Goal: Task Accomplishment & Management: Use online tool/utility

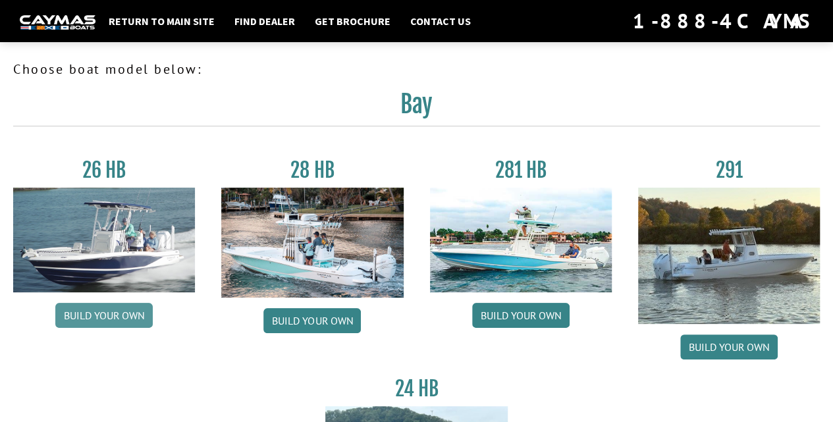
click at [104, 315] on link "Build your own" at bounding box center [103, 315] width 97 height 25
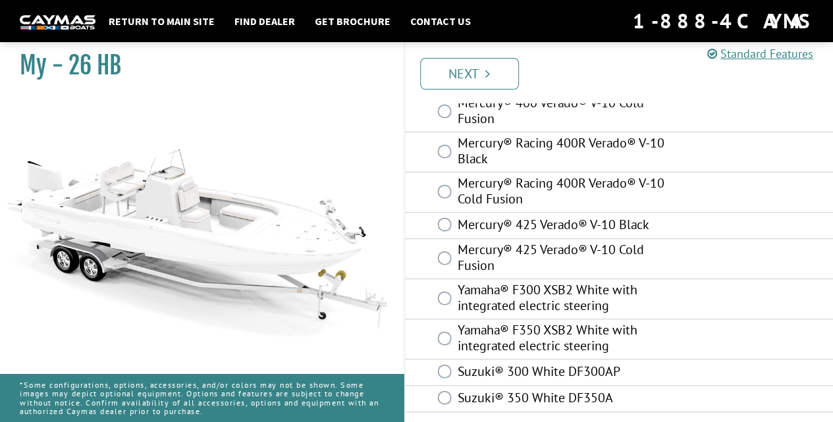
scroll to position [209, 0]
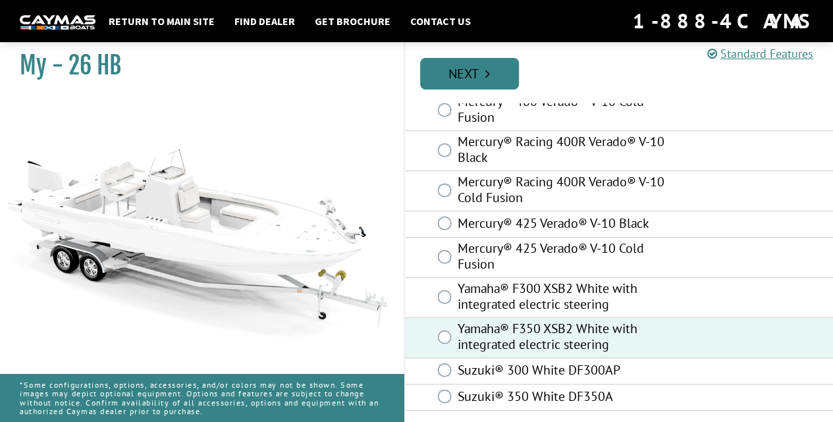
click at [489, 69] on icon "Pagination" at bounding box center [487, 73] width 5 height 13
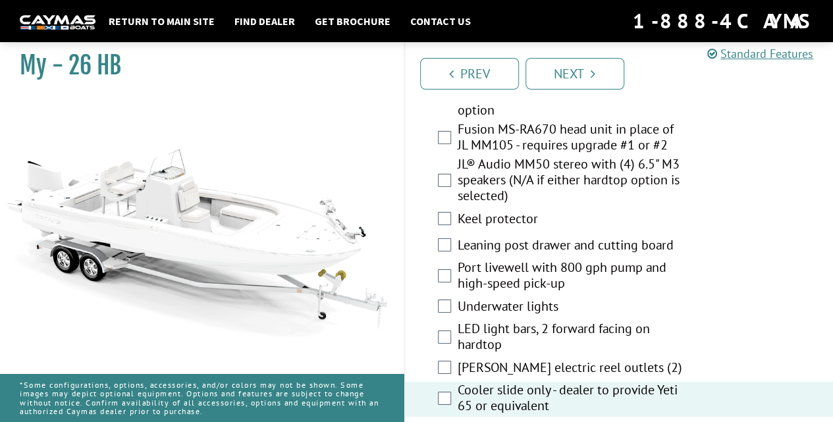
scroll to position [2084, 0]
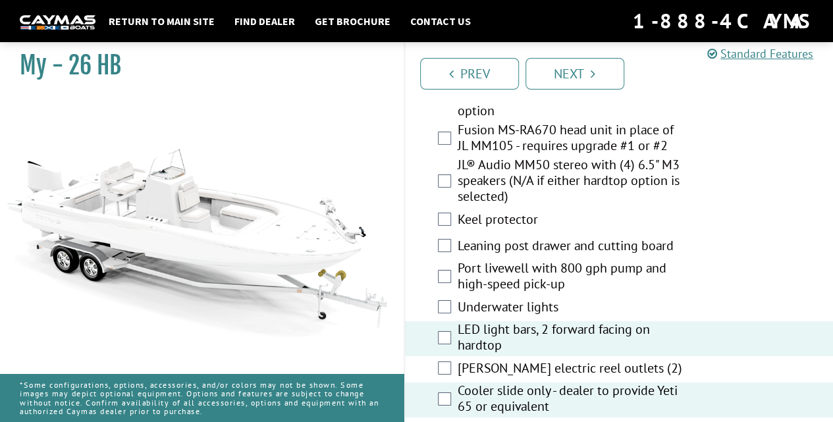
click at [446, 295] on div "Underwater lights" at bounding box center [619, 308] width 429 height 26
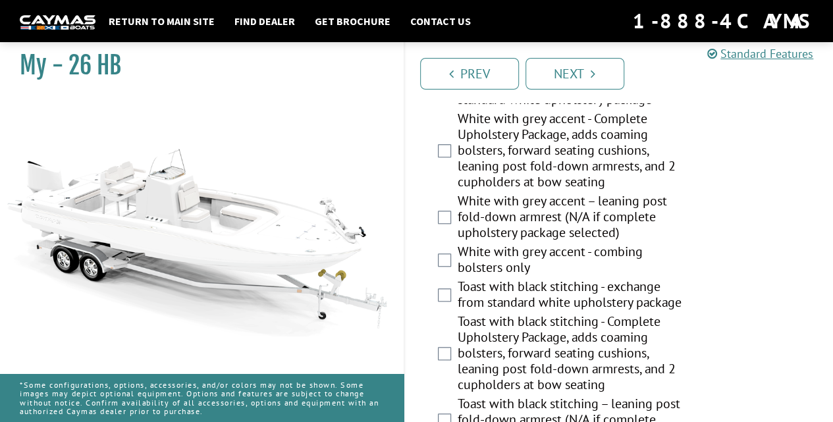
scroll to position [3009, 0]
click at [788, 367] on div "Toast with black stitching - Complete Upholstery Package, adds coaming bolsters…" at bounding box center [619, 354] width 429 height 82
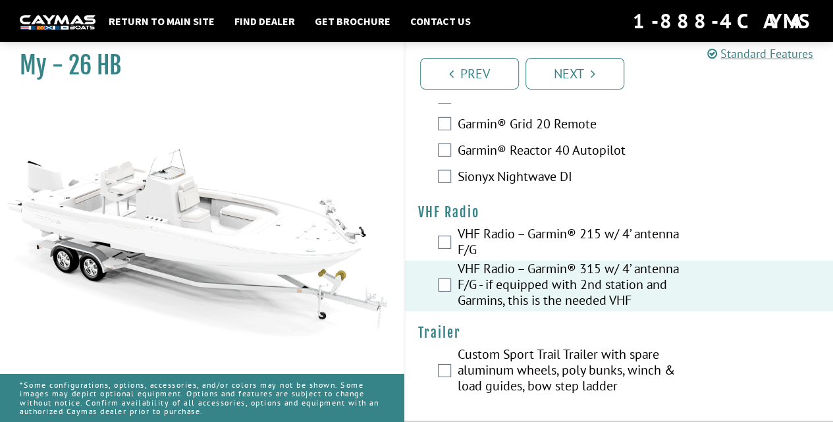
scroll to position [4407, 0]
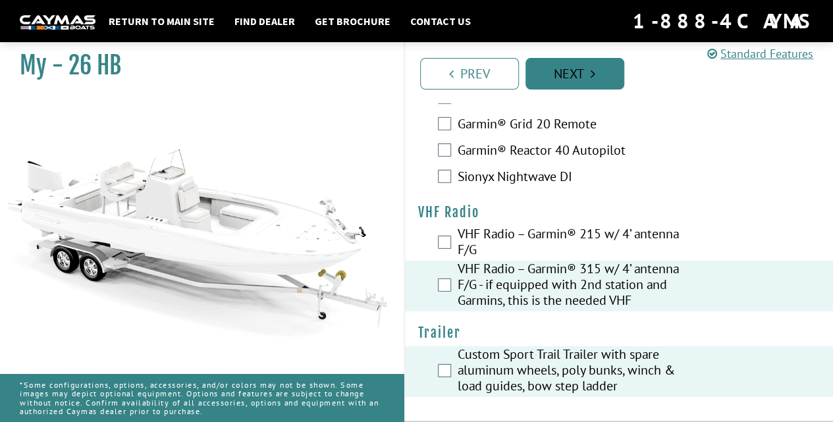
click at [591, 68] on icon "Pagination" at bounding box center [593, 73] width 5 height 13
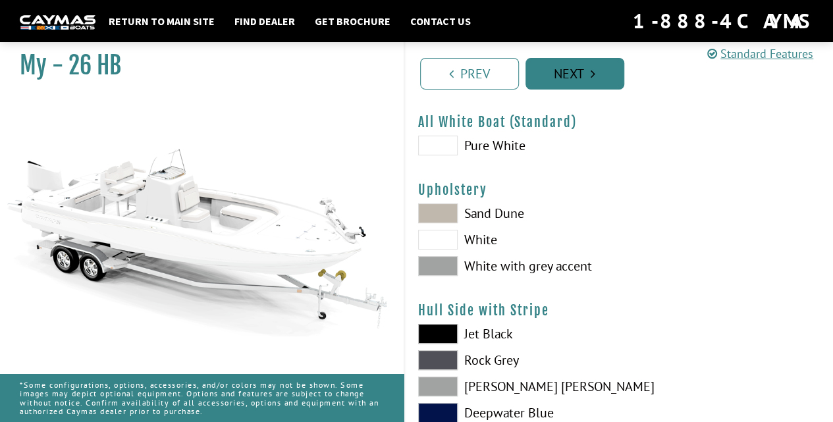
scroll to position [40, 0]
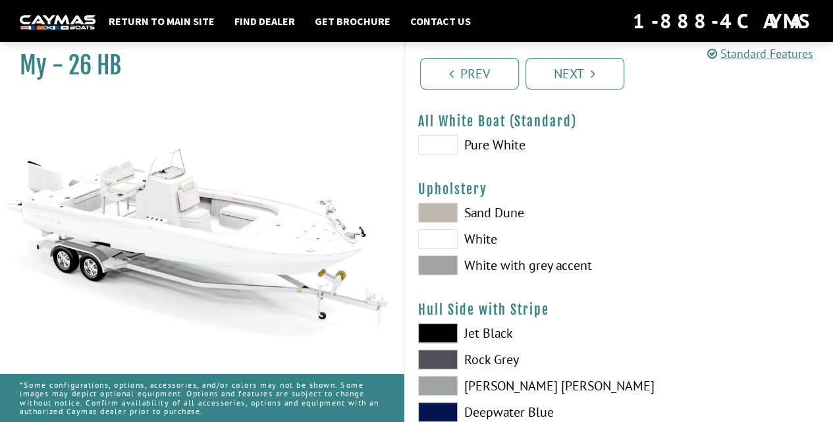
click at [446, 205] on span at bounding box center [438, 213] width 40 height 20
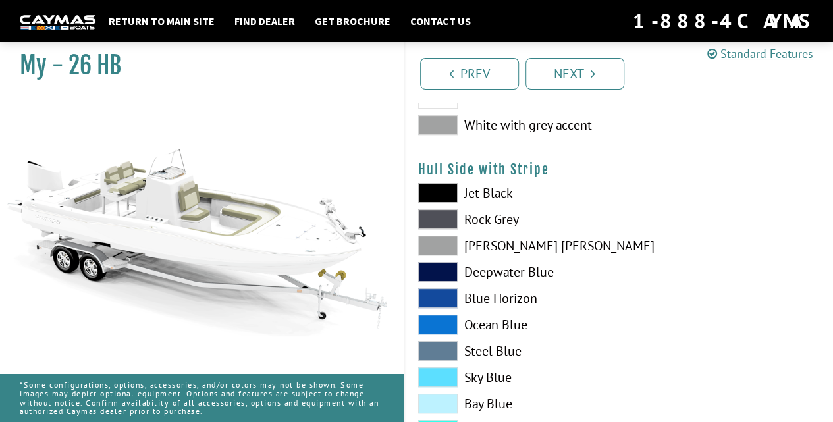
scroll to position [198, 0]
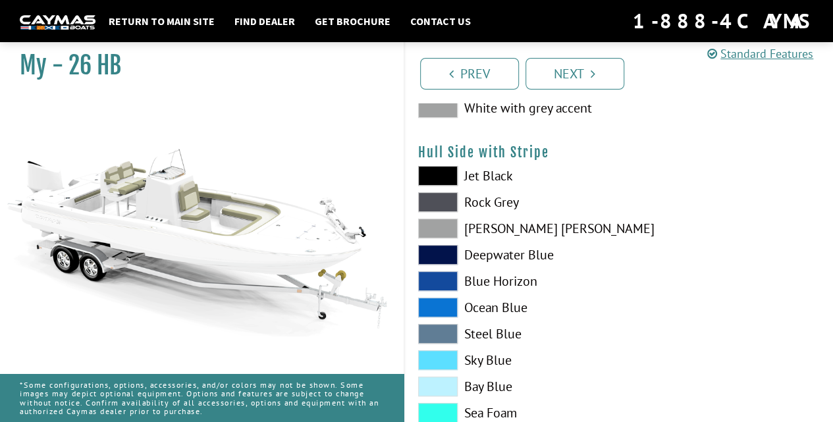
click at [445, 362] on span at bounding box center [438, 360] width 40 height 20
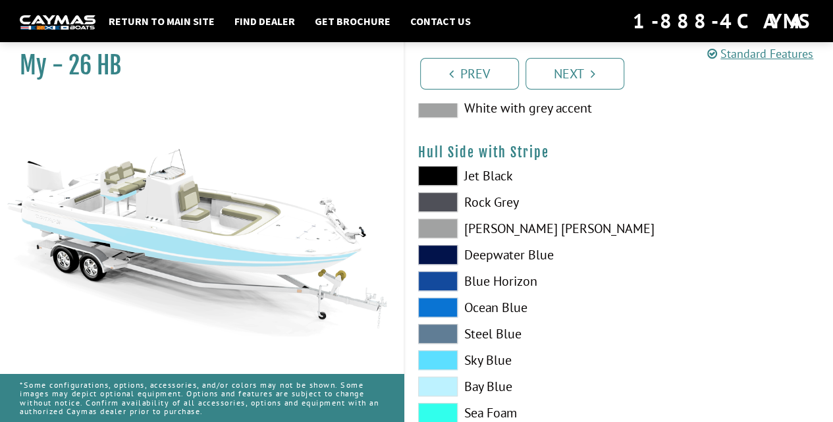
click at [443, 383] on span at bounding box center [438, 387] width 40 height 20
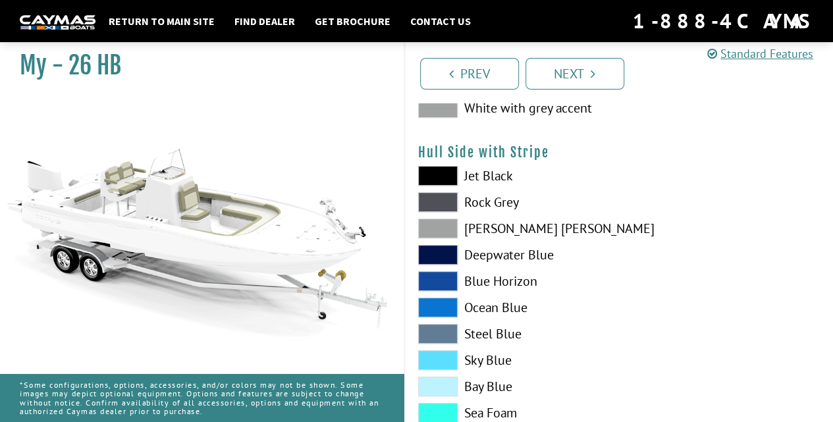
click at [443, 383] on span at bounding box center [438, 387] width 40 height 20
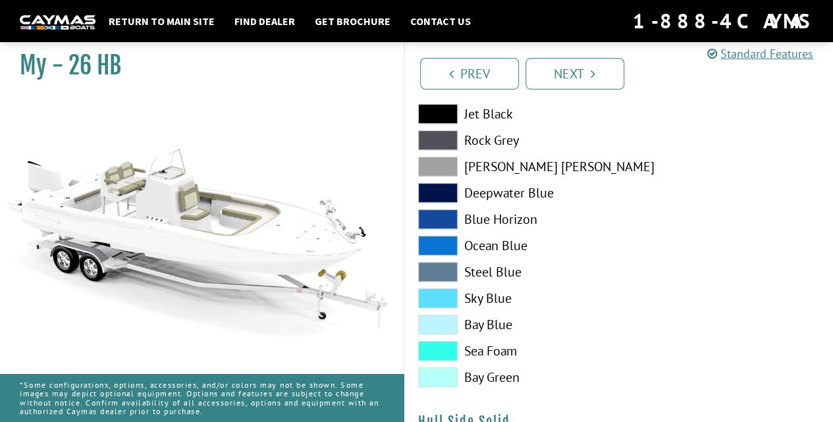
scroll to position [286, 0]
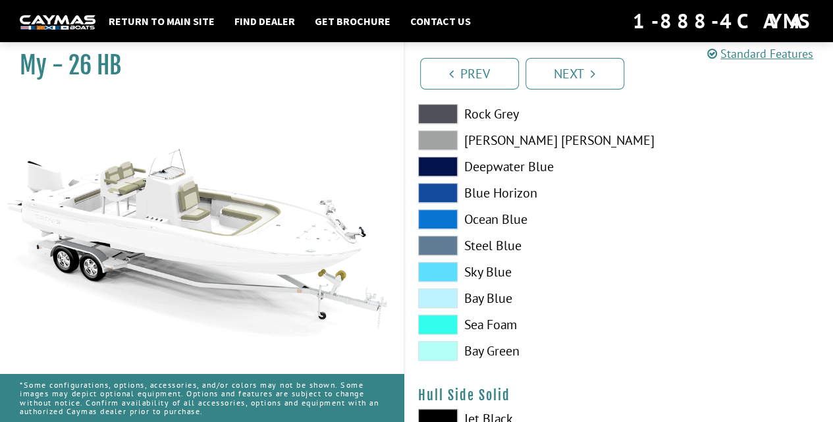
click at [444, 346] on span at bounding box center [438, 351] width 40 height 20
click at [444, 328] on span at bounding box center [438, 325] width 40 height 20
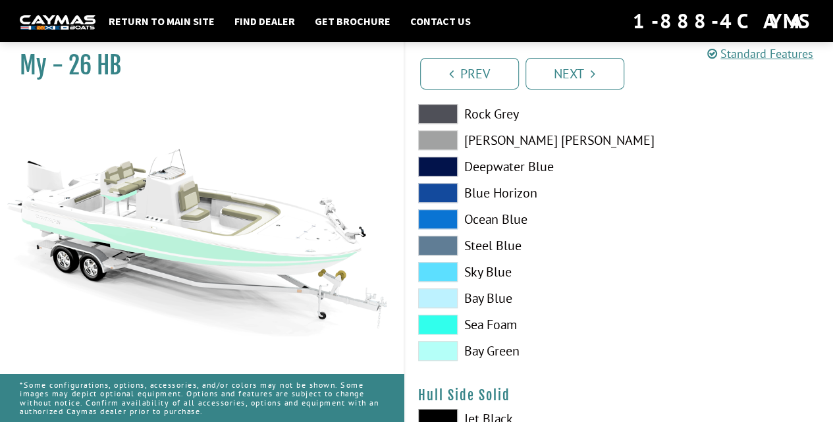
click at [443, 302] on span at bounding box center [438, 298] width 40 height 20
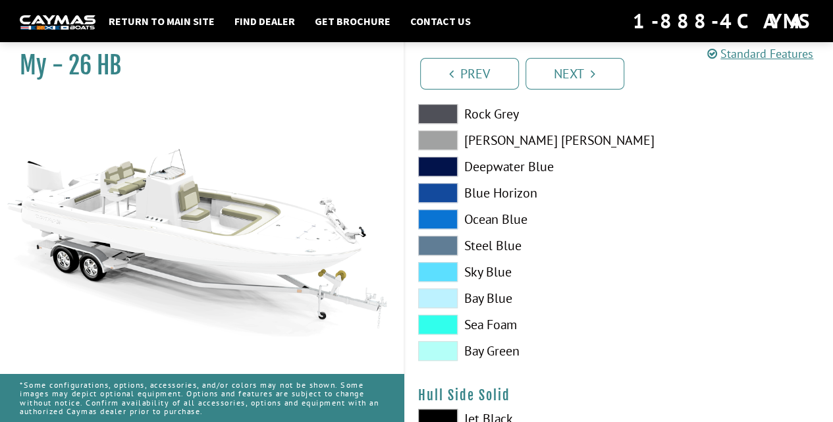
click at [444, 272] on span at bounding box center [438, 272] width 40 height 20
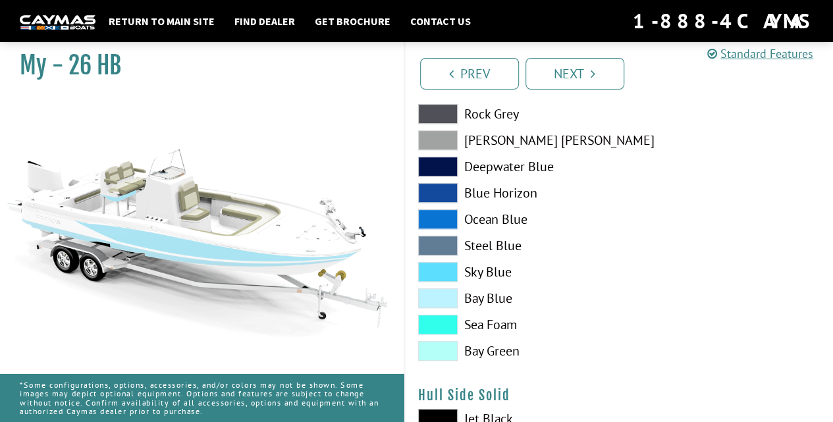
click at [450, 240] on span at bounding box center [438, 246] width 40 height 20
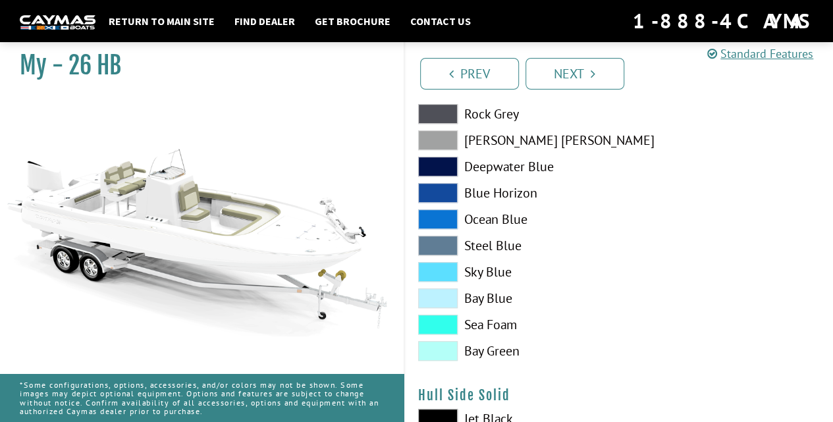
click at [449, 221] on span at bounding box center [438, 219] width 40 height 20
click at [442, 191] on span at bounding box center [438, 193] width 40 height 20
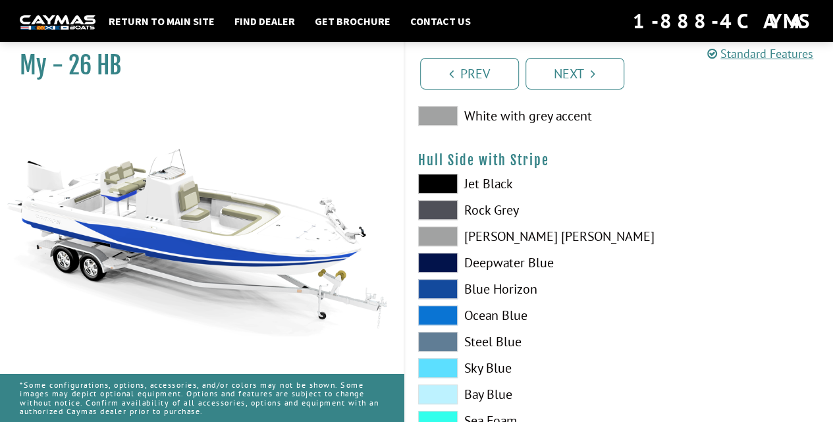
scroll to position [196, 0]
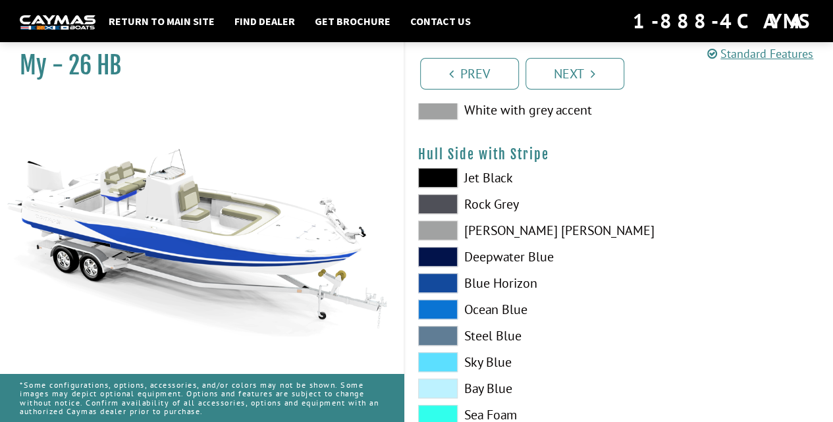
click at [444, 180] on span at bounding box center [438, 178] width 40 height 20
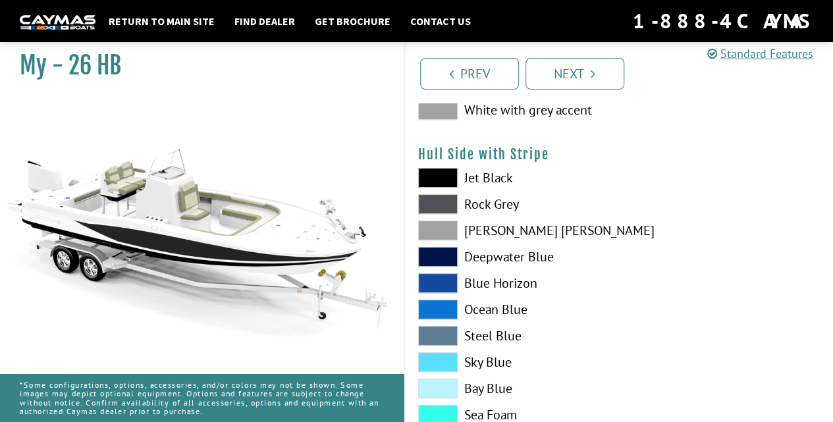
click at [446, 199] on span at bounding box center [438, 204] width 40 height 20
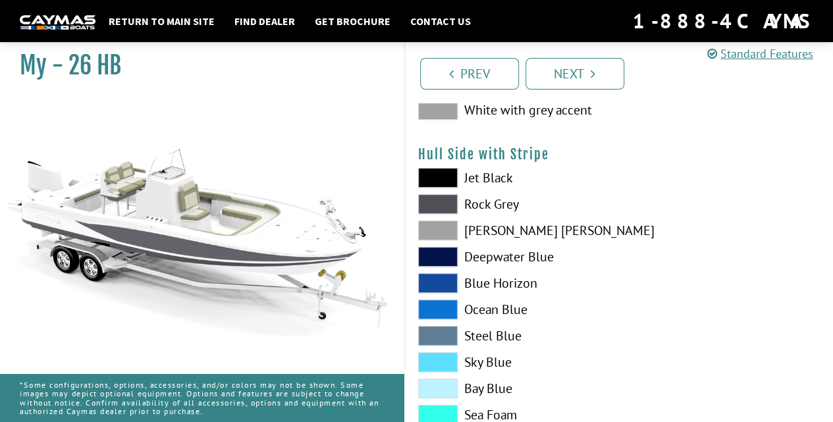
click at [446, 222] on span at bounding box center [438, 231] width 40 height 20
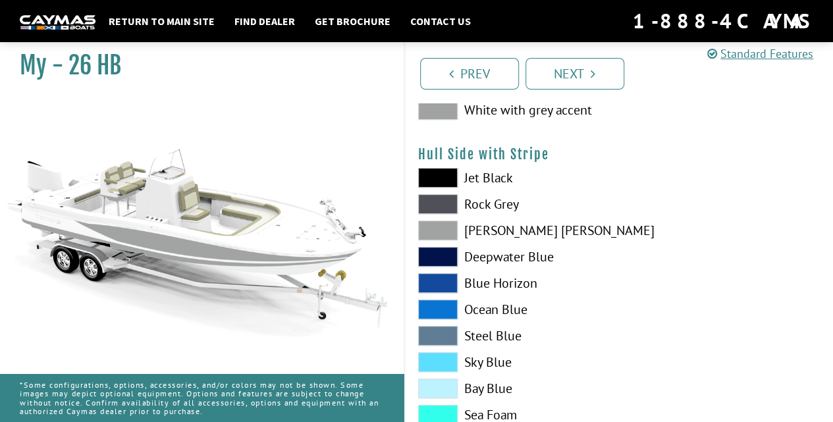
click at [447, 252] on span at bounding box center [438, 257] width 40 height 20
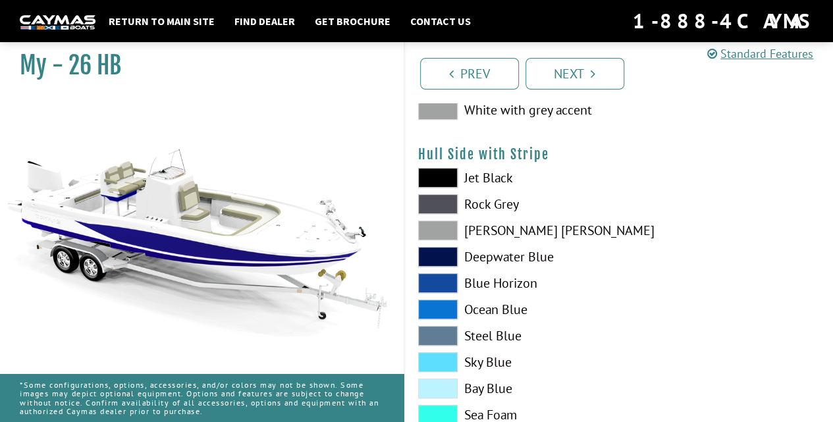
click at [449, 279] on span at bounding box center [438, 283] width 40 height 20
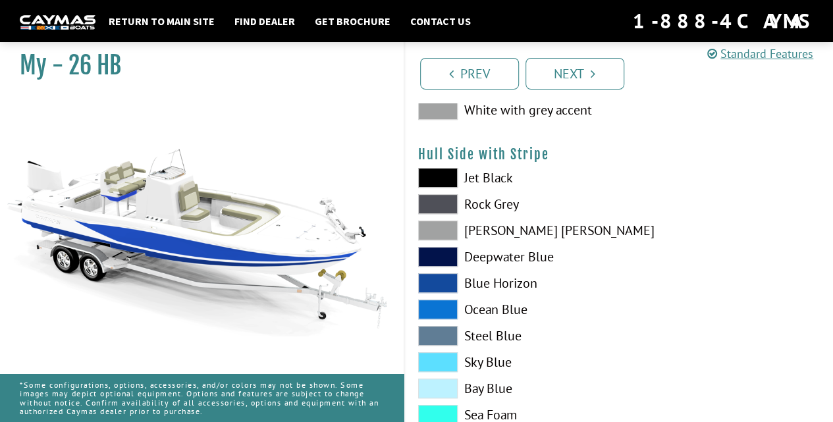
click at [449, 309] on span at bounding box center [438, 310] width 40 height 20
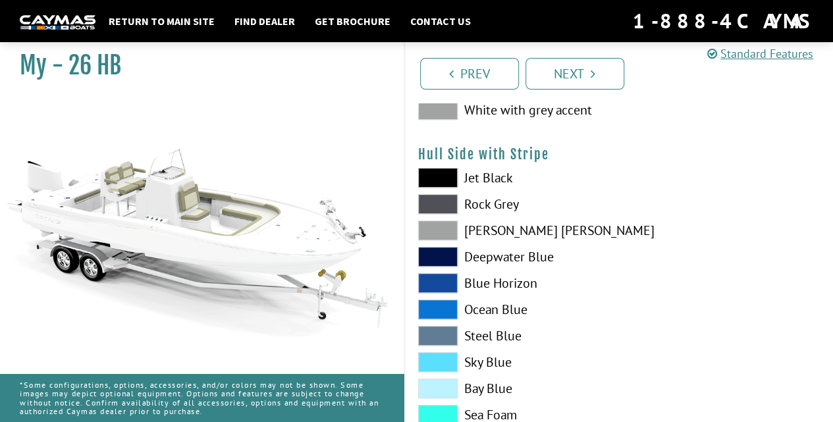
click at [449, 309] on span at bounding box center [438, 310] width 40 height 20
click at [448, 331] on span at bounding box center [438, 336] width 40 height 20
click at [445, 357] on span at bounding box center [438, 362] width 40 height 20
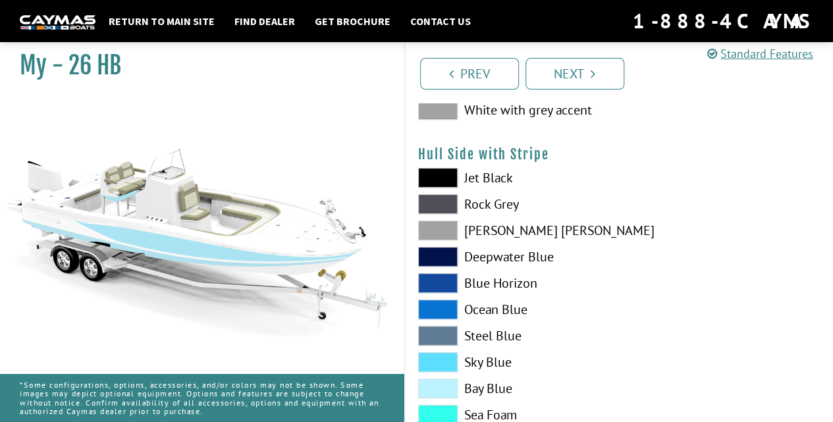
click at [446, 384] on span at bounding box center [438, 389] width 40 height 20
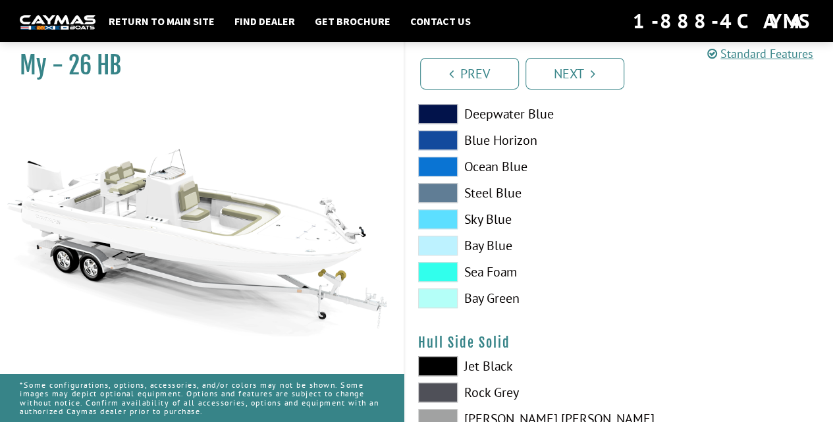
scroll to position [338, 0]
click at [444, 300] on span at bounding box center [438, 298] width 40 height 20
click at [443, 213] on span at bounding box center [438, 219] width 40 height 20
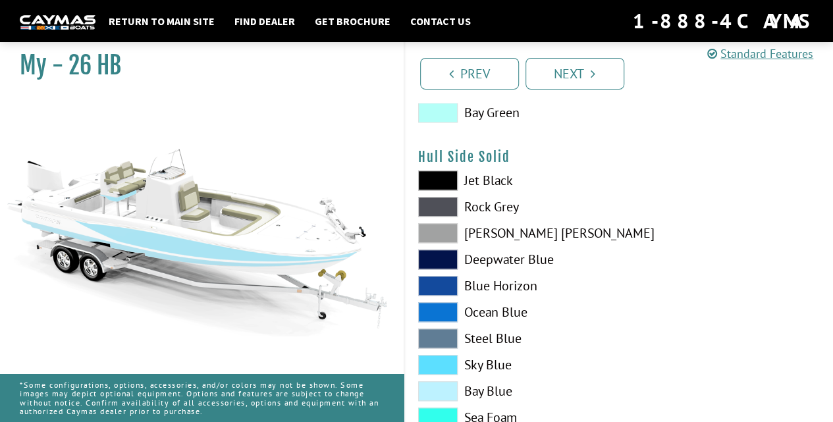
scroll to position [527, 0]
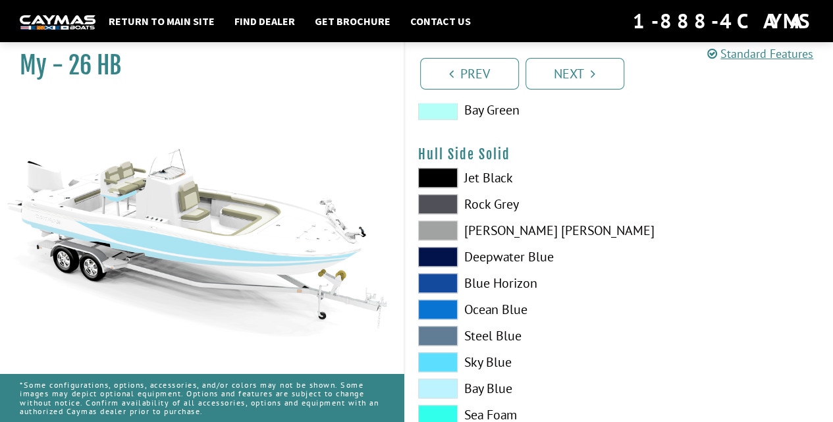
click at [443, 176] on span at bounding box center [438, 178] width 40 height 20
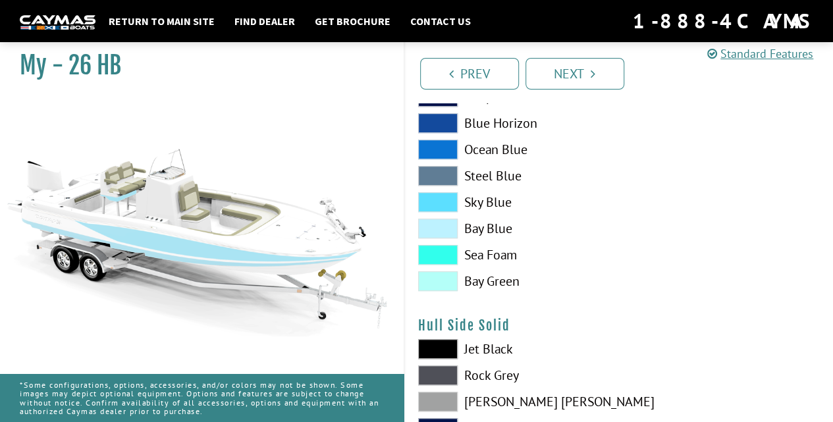
scroll to position [353, 0]
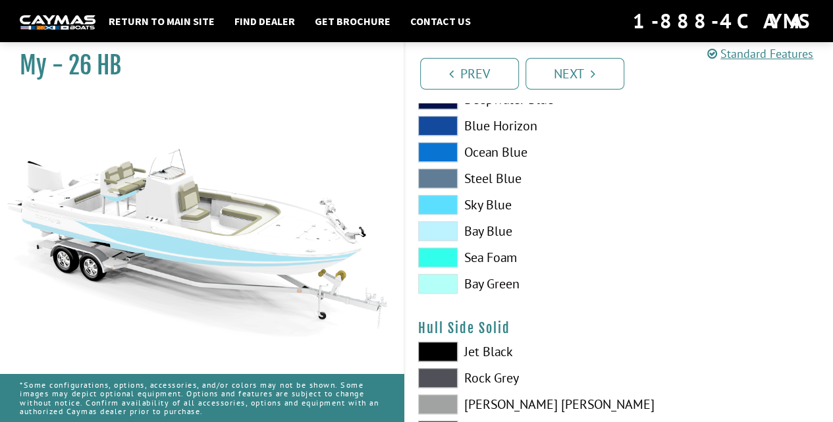
click at [617, 218] on div "Jet Black Rock Grey Dove Gray Deepwater Blue Blue Horizon Ocean Blue" at bounding box center [512, 156] width 214 height 290
click at [443, 358] on span at bounding box center [438, 352] width 40 height 20
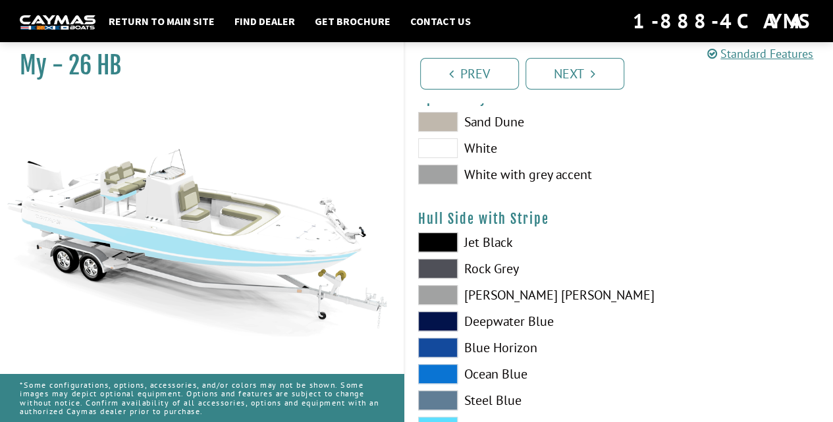
scroll to position [129, 0]
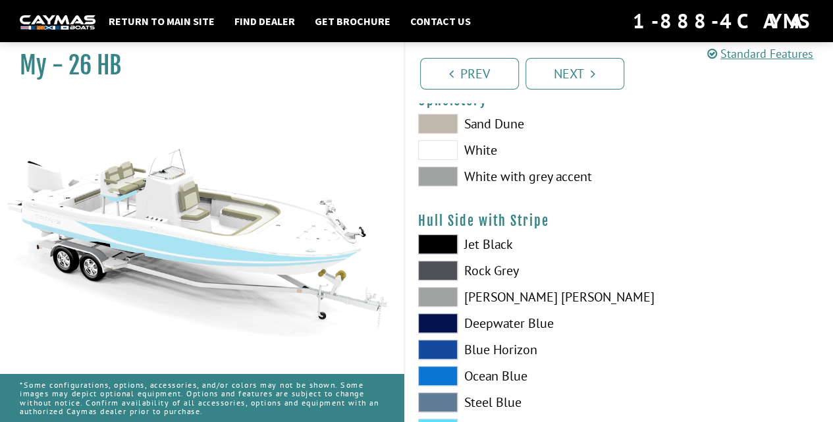
click at [449, 239] on span at bounding box center [438, 244] width 40 height 20
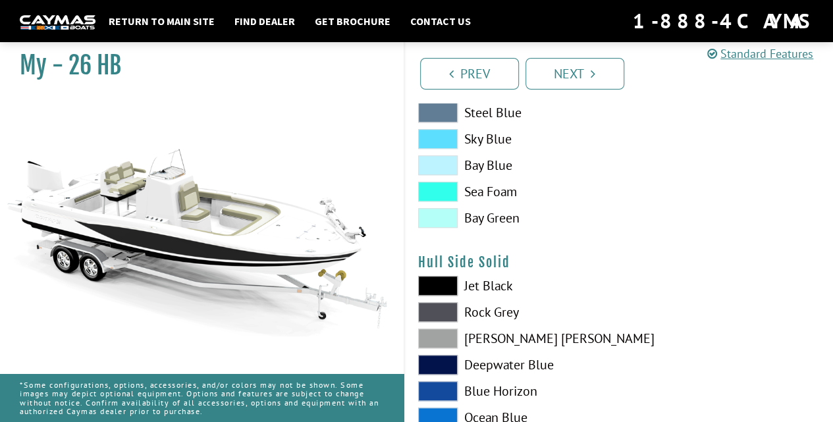
scroll to position [427, 0]
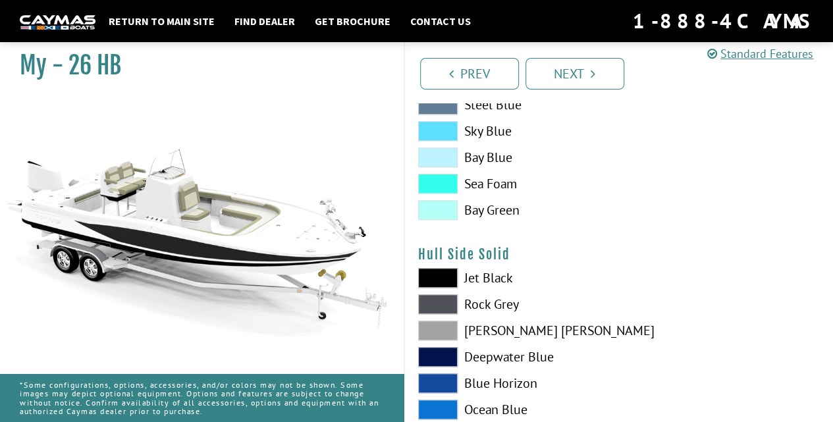
click at [436, 280] on span at bounding box center [438, 278] width 40 height 20
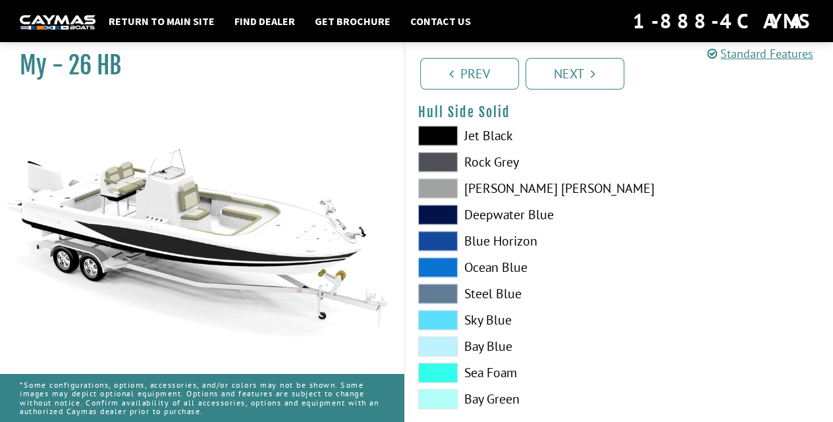
scroll to position [570, 0]
click at [435, 326] on span at bounding box center [438, 320] width 40 height 20
click at [439, 316] on span at bounding box center [438, 320] width 40 height 20
click at [483, 325] on label "Sky Blue" at bounding box center [512, 320] width 188 height 20
click at [444, 310] on span at bounding box center [438, 320] width 40 height 20
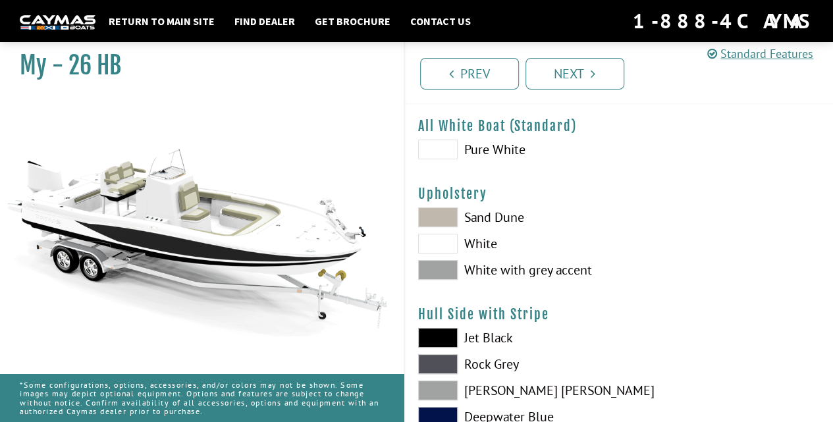
scroll to position [32, 0]
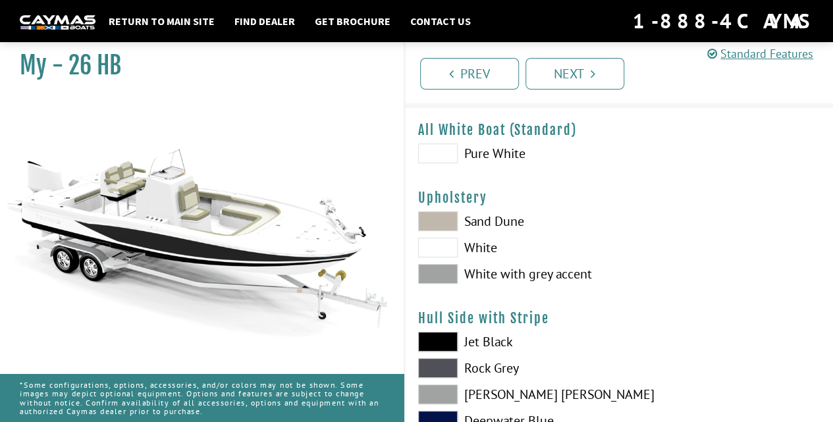
click at [443, 247] on span at bounding box center [438, 248] width 40 height 20
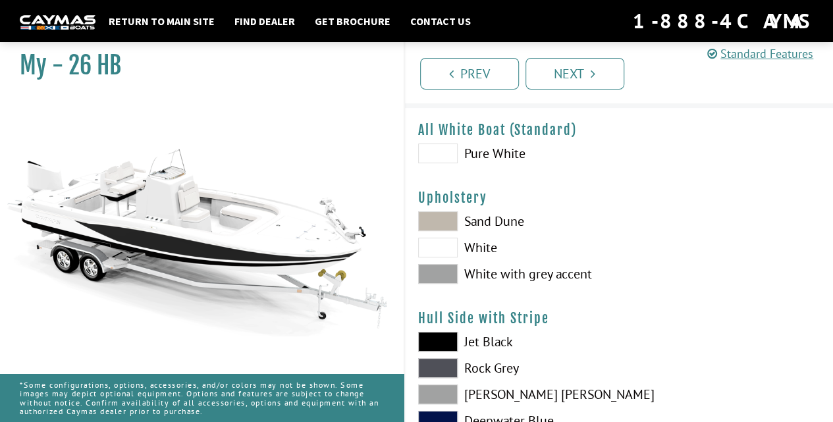
click at [441, 225] on span at bounding box center [438, 221] width 40 height 20
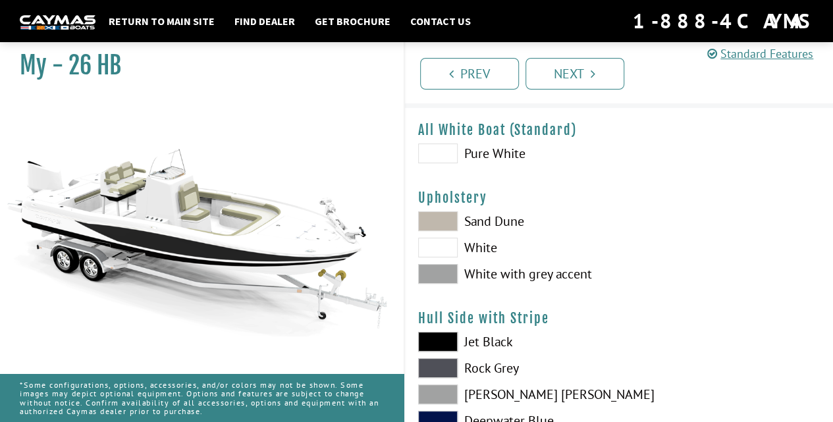
click at [450, 273] on span at bounding box center [438, 274] width 40 height 20
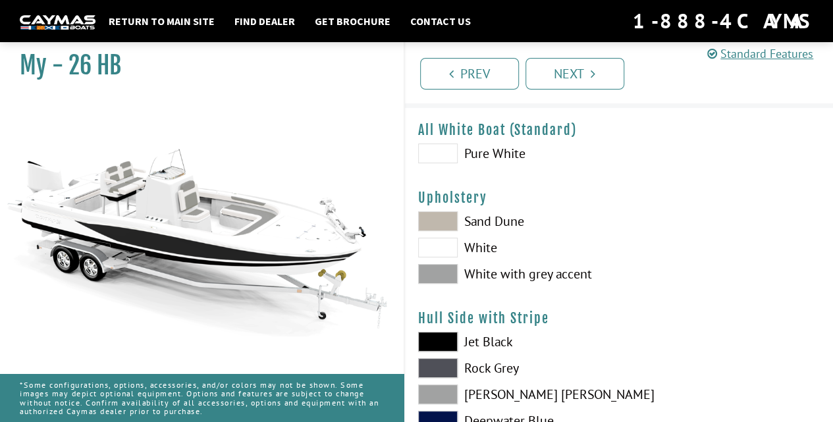
click at [445, 246] on span at bounding box center [438, 248] width 40 height 20
click at [443, 223] on span at bounding box center [438, 221] width 40 height 20
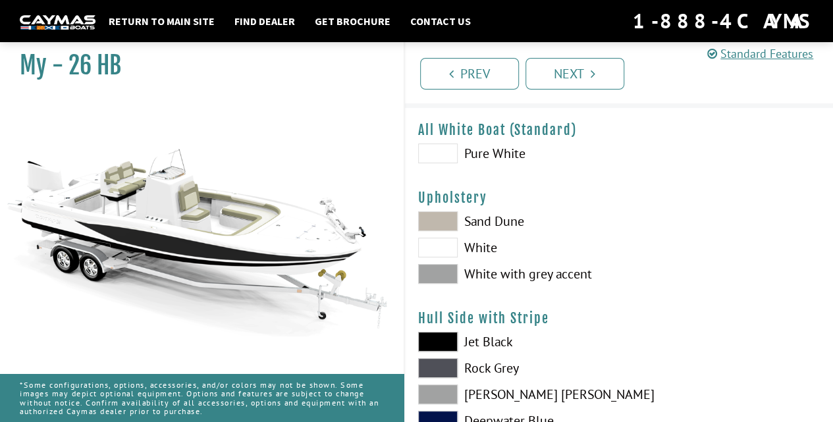
click at [443, 149] on span at bounding box center [438, 154] width 40 height 20
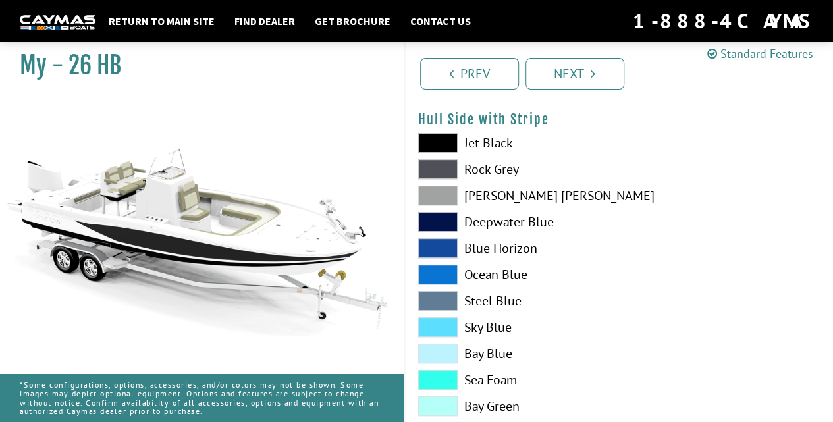
scroll to position [230, 0]
click at [444, 323] on span at bounding box center [438, 327] width 40 height 20
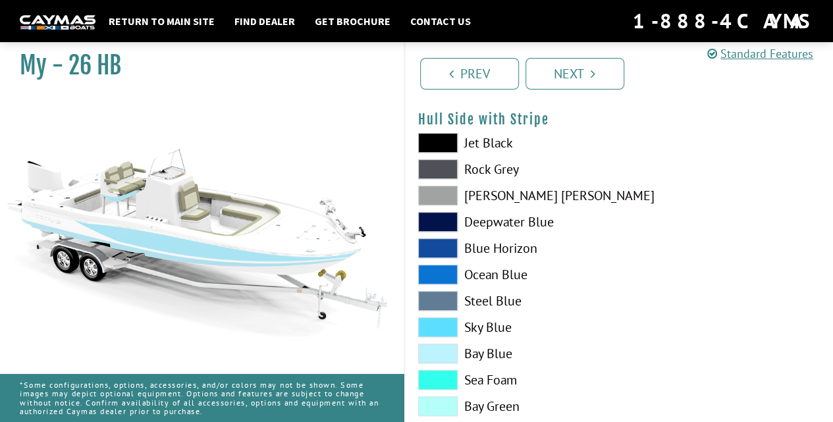
click at [444, 323] on span at bounding box center [438, 327] width 40 height 20
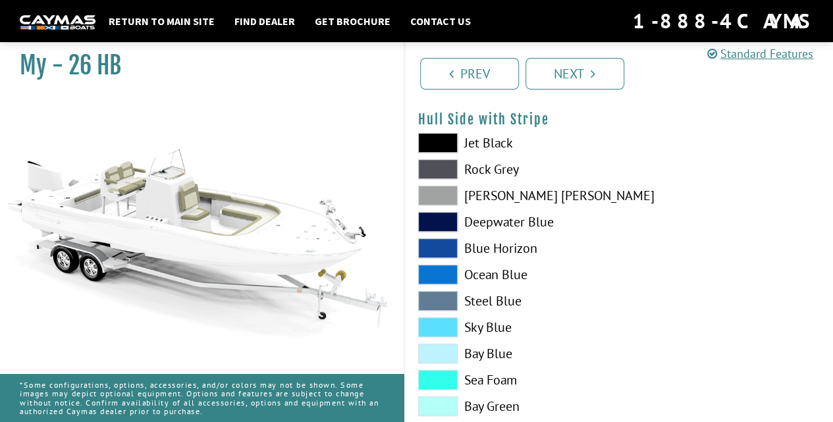
click at [444, 323] on span at bounding box center [438, 327] width 40 height 20
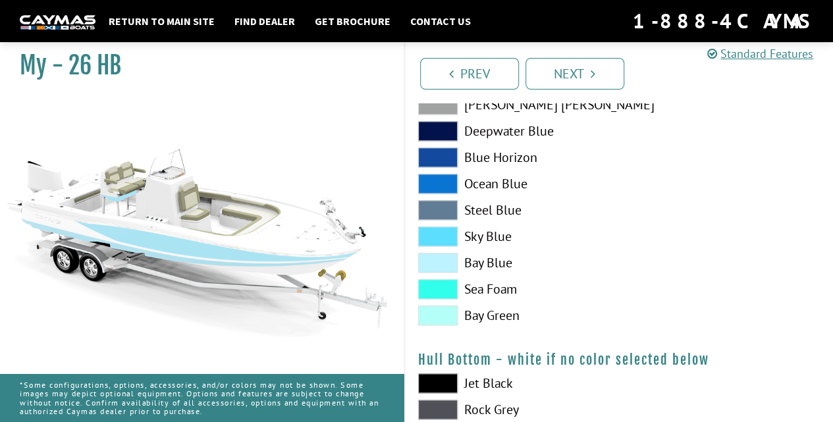
scroll to position [653, 0]
click at [448, 235] on span at bounding box center [438, 236] width 40 height 20
click at [450, 262] on span at bounding box center [438, 262] width 40 height 20
click at [450, 289] on span at bounding box center [438, 289] width 40 height 20
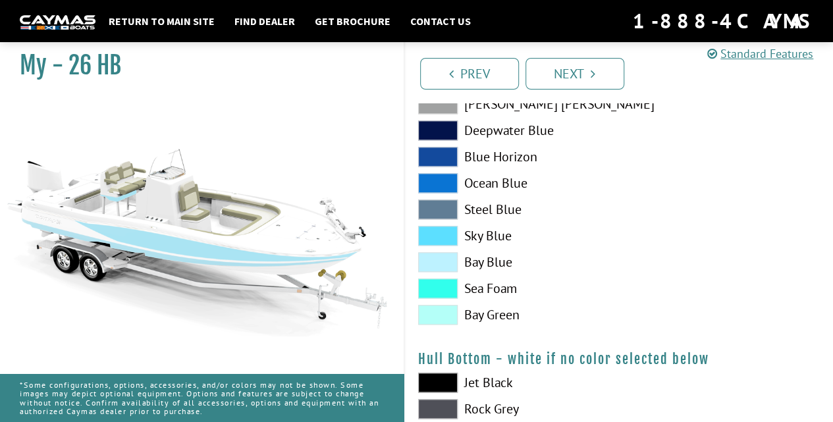
click at [449, 310] on span at bounding box center [438, 315] width 40 height 20
click at [452, 230] on span at bounding box center [438, 236] width 40 height 20
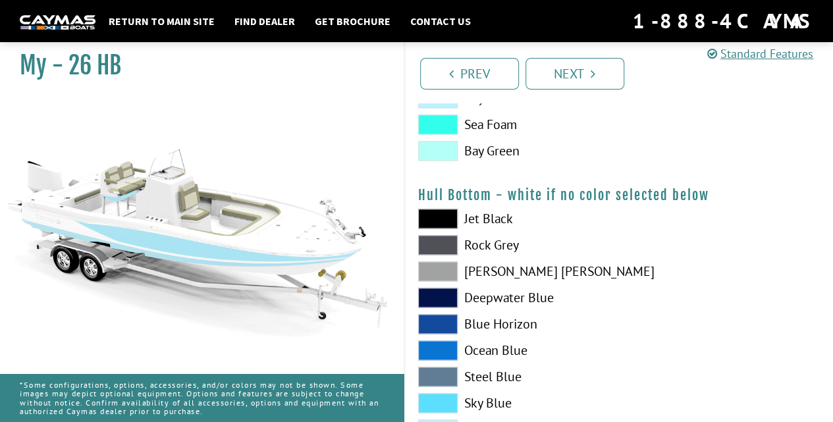
scroll to position [821, 0]
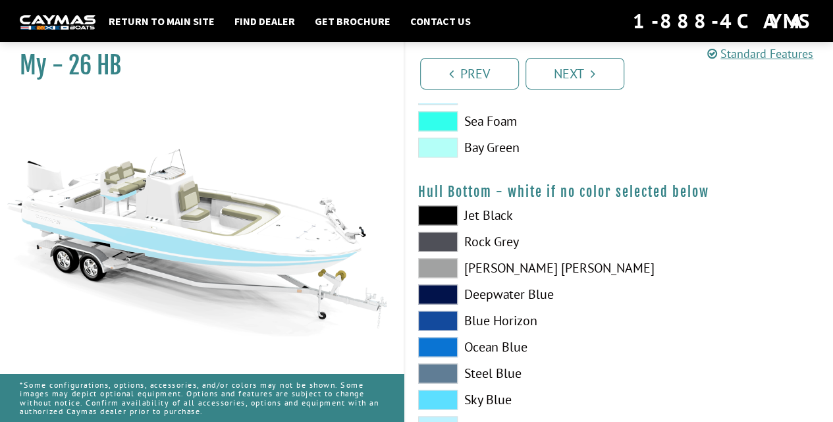
click at [449, 402] on span at bounding box center [438, 400] width 40 height 20
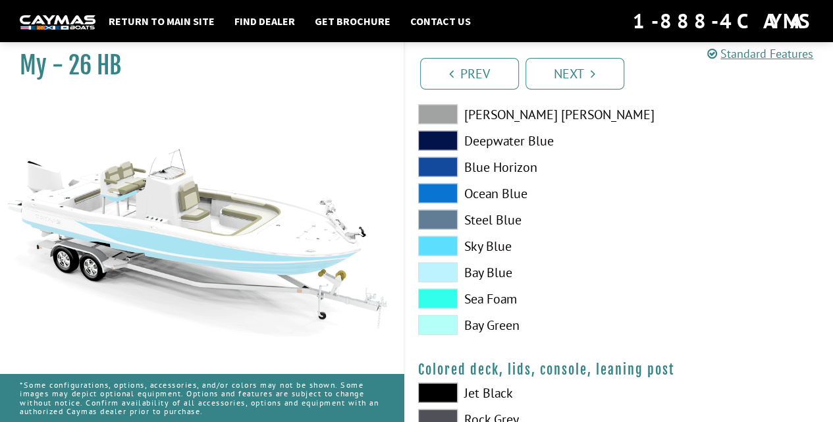
scroll to position [1310, 0]
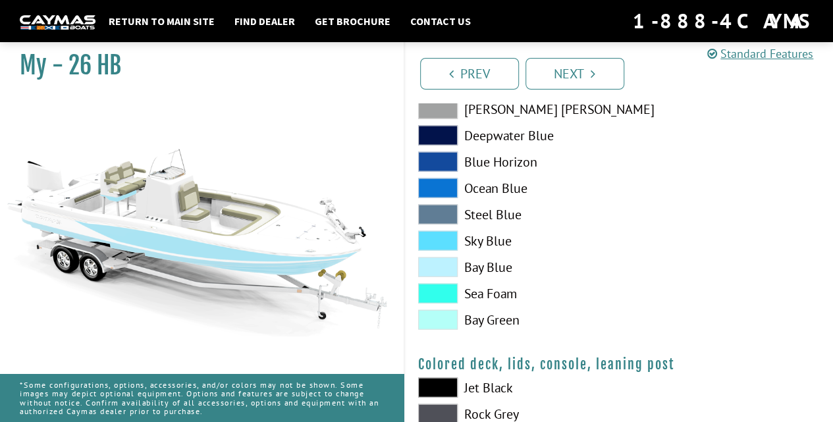
click at [446, 241] on span at bounding box center [438, 241] width 40 height 20
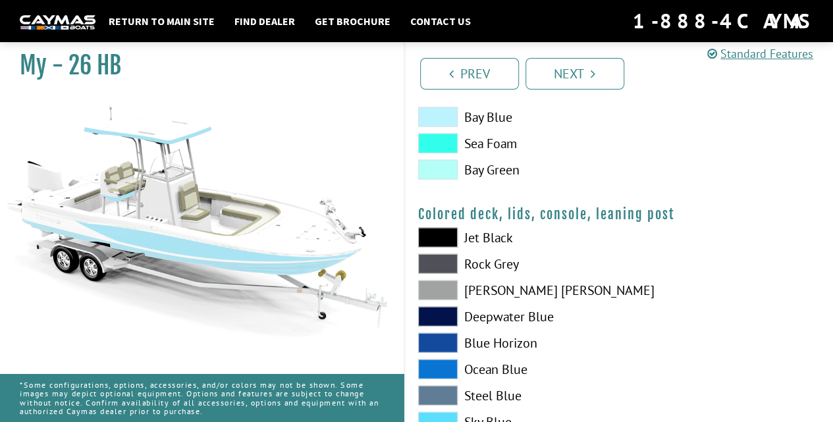
scroll to position [1465, 0]
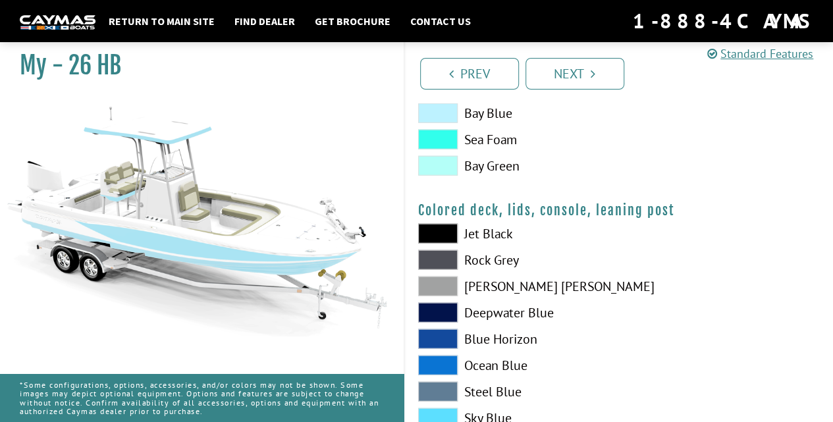
click at [444, 415] on span at bounding box center [438, 418] width 40 height 20
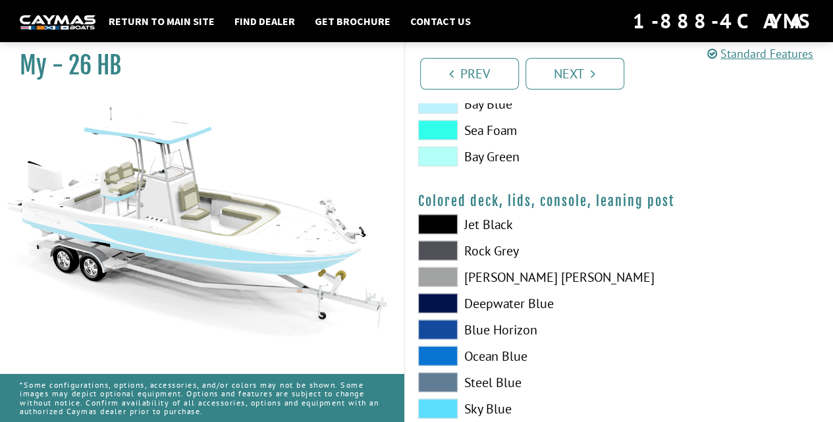
scroll to position [1586, 0]
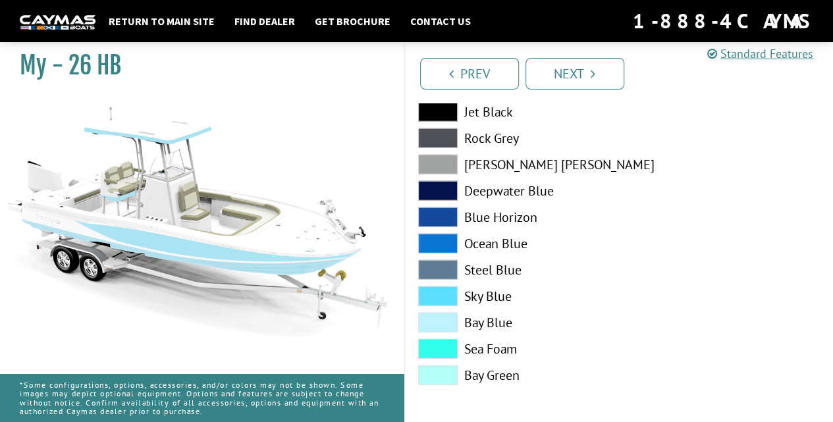
click at [750, 379] on div at bounding box center [726, 247] width 214 height 290
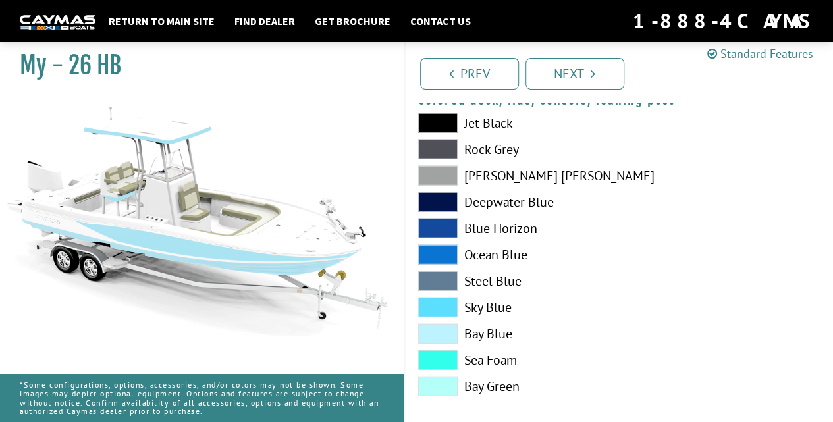
scroll to position [1578, 0]
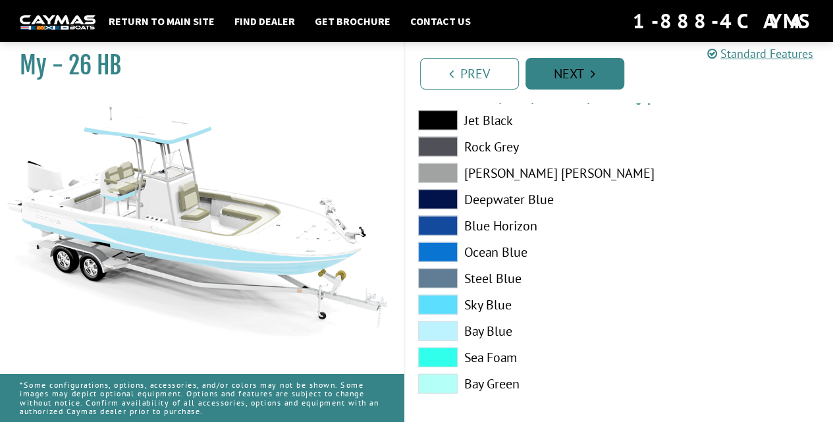
click at [579, 65] on link "Next" at bounding box center [574, 74] width 99 height 32
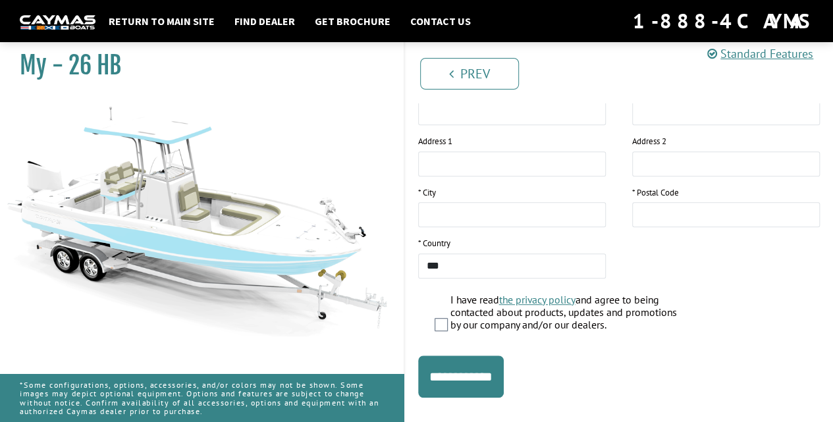
scroll to position [285, 0]
click at [488, 379] on input "**********" at bounding box center [461, 377] width 86 height 42
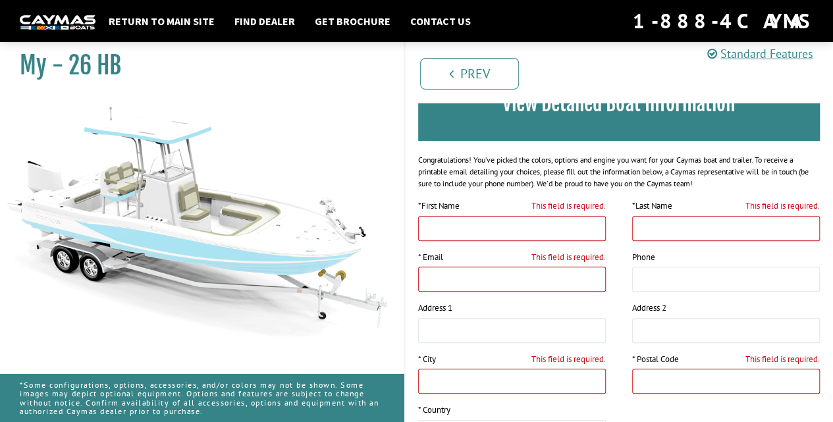
scroll to position [102, 0]
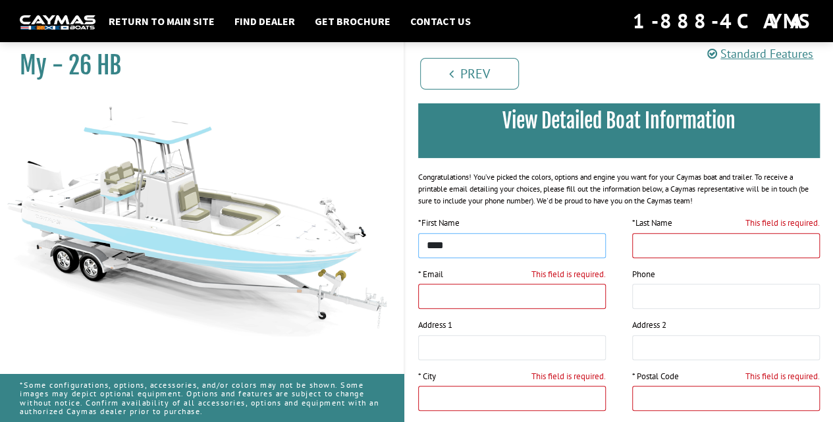
type input "*****"
type input "**********"
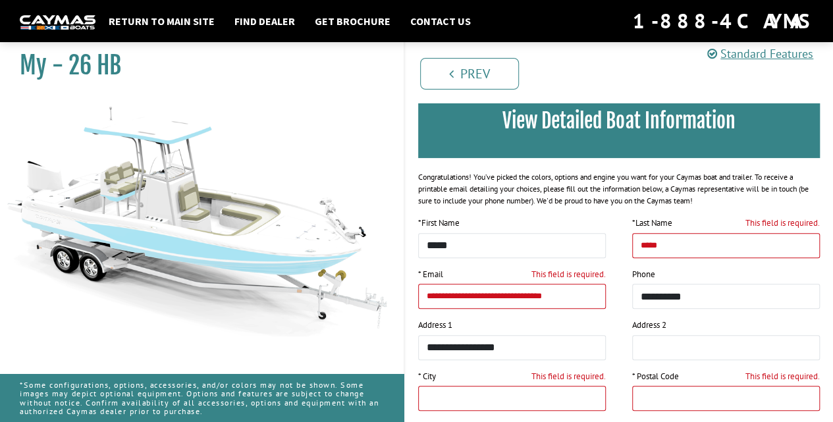
type input "****"
type input "*****"
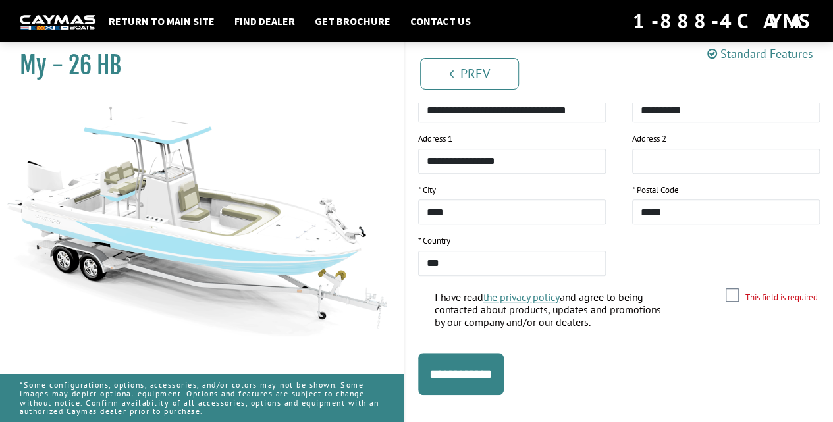
scroll to position [306, 0]
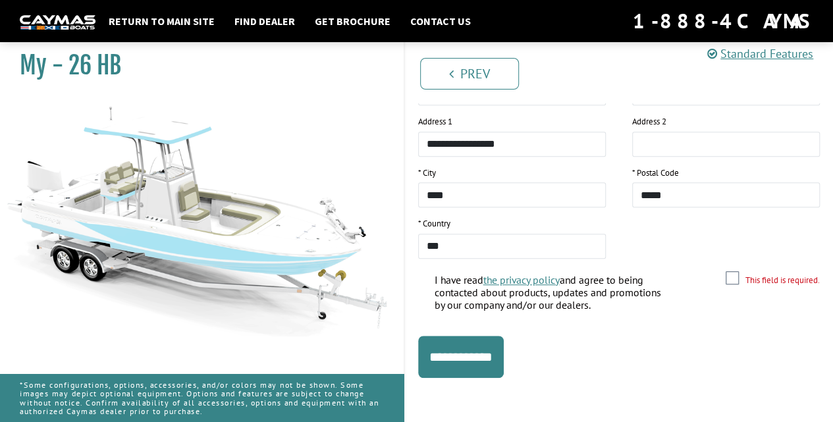
type input "*****"
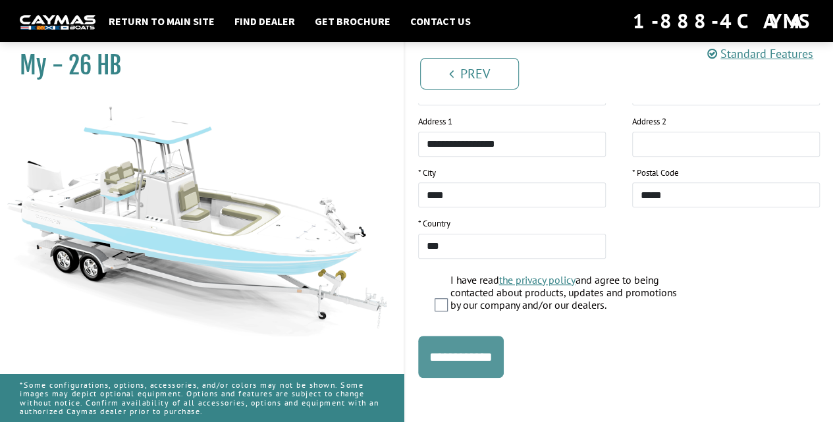
click at [466, 356] on input "**********" at bounding box center [461, 357] width 86 height 42
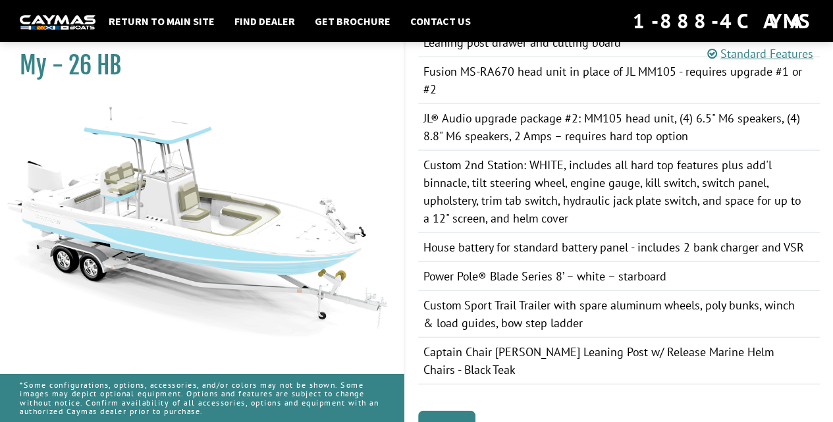
scroll to position [1536, 0]
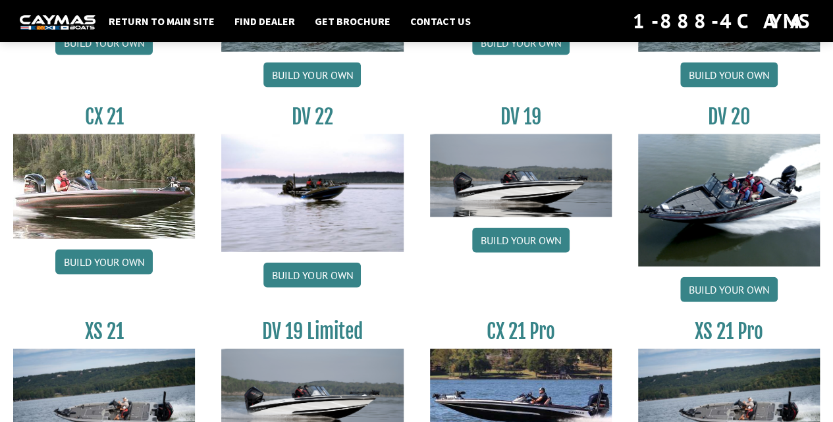
scroll to position [1609, 0]
